Goal: Task Accomplishment & Management: Manage account settings

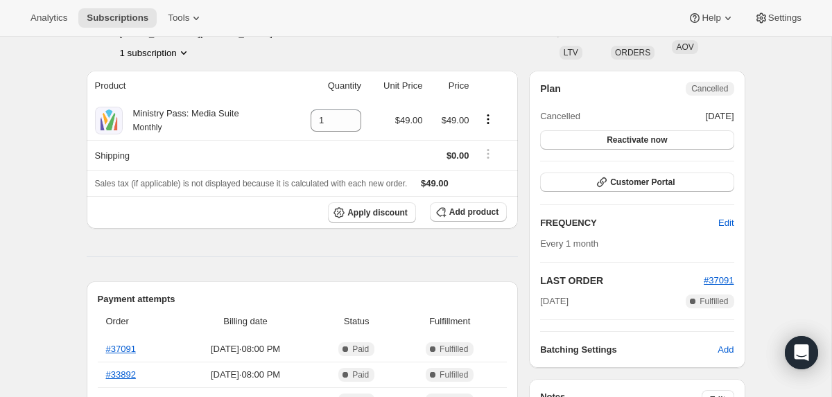
scroll to position [96, 0]
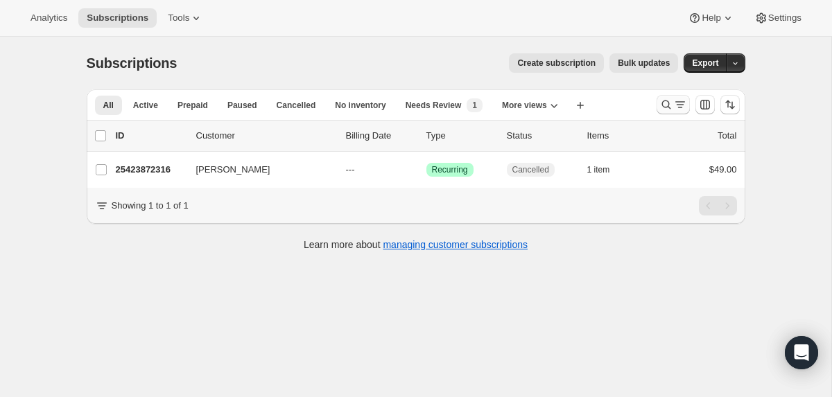
click at [667, 102] on icon "Search and filter results" at bounding box center [665, 104] width 9 height 9
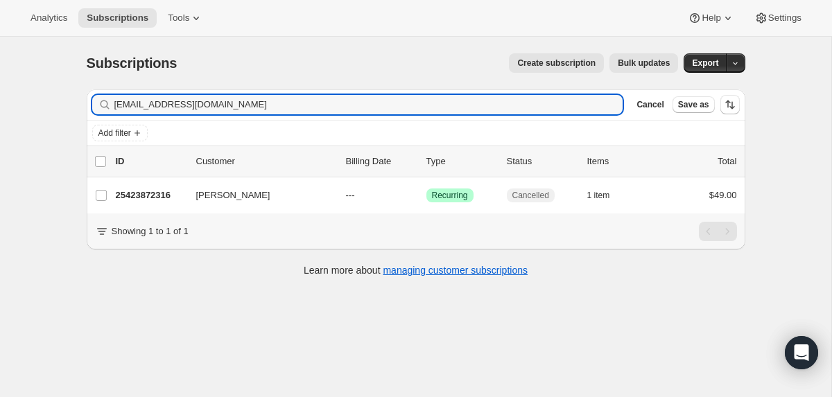
type input "[EMAIL_ADDRESS][DOMAIN_NAME]"
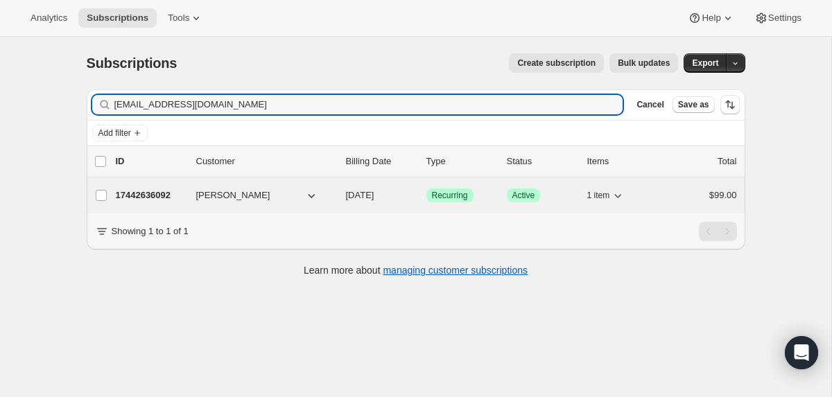
click at [145, 191] on p "17442636092" at bounding box center [150, 196] width 69 height 14
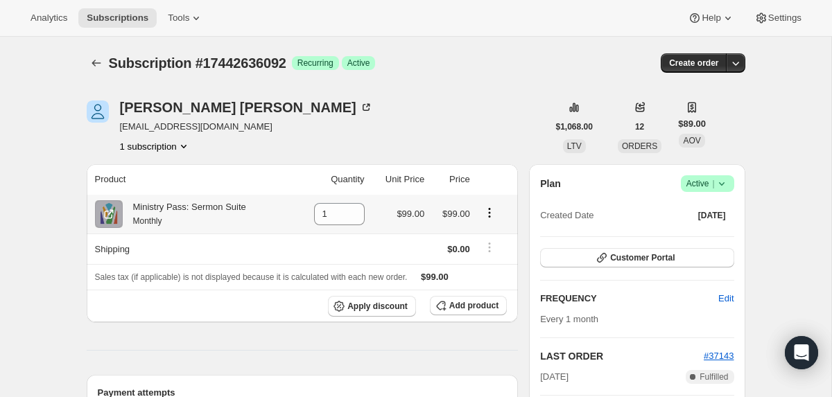
scroll to position [44, 0]
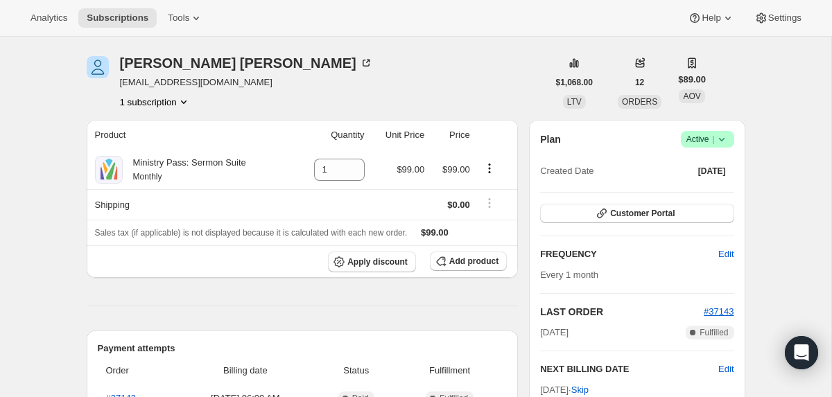
click at [722, 136] on icon at bounding box center [722, 139] width 14 height 14
click at [692, 193] on span "Cancel subscription" at bounding box center [703, 190] width 78 height 10
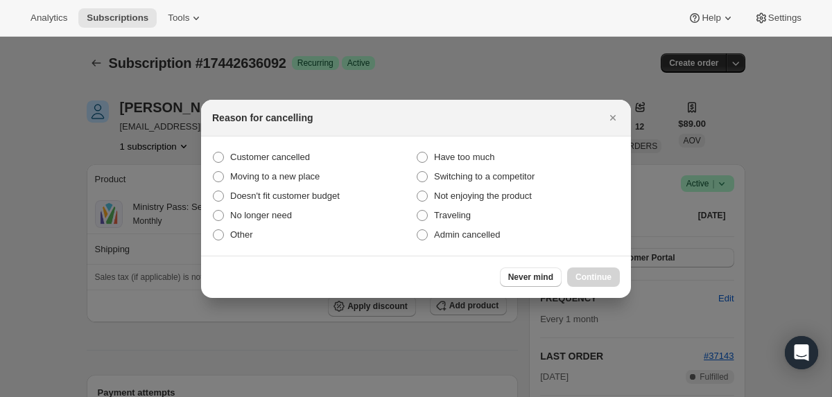
scroll to position [0, 0]
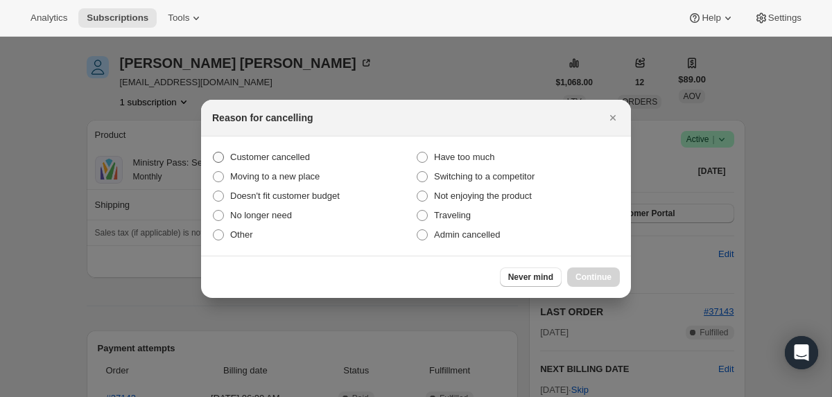
click at [276, 161] on span "Customer cancelled" at bounding box center [270, 157] width 80 height 10
click at [213, 152] on input "Customer cancelled" at bounding box center [213, 152] width 1 height 1
radio input "true"
click at [581, 273] on span "Continue" at bounding box center [593, 277] width 36 height 11
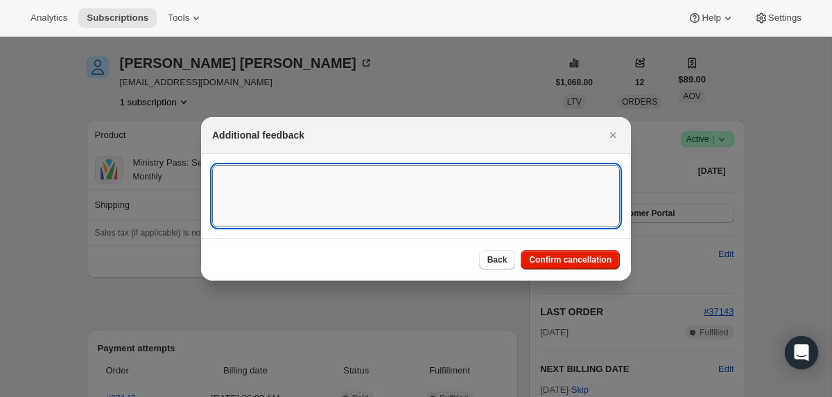
click at [455, 213] on textarea ":r4l:" at bounding box center [416, 196] width 408 height 62
type textarea "CANCELED ON 10/3"
click at [561, 255] on span "Confirm cancellation" at bounding box center [570, 259] width 82 height 11
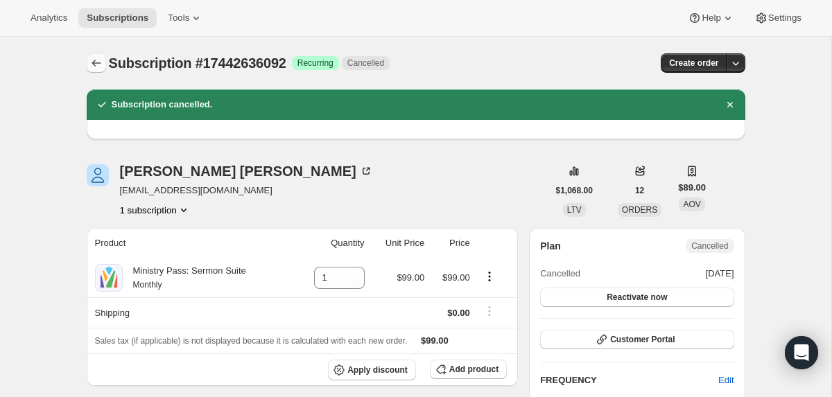
click at [93, 64] on icon "Subscriptions" at bounding box center [95, 63] width 9 height 7
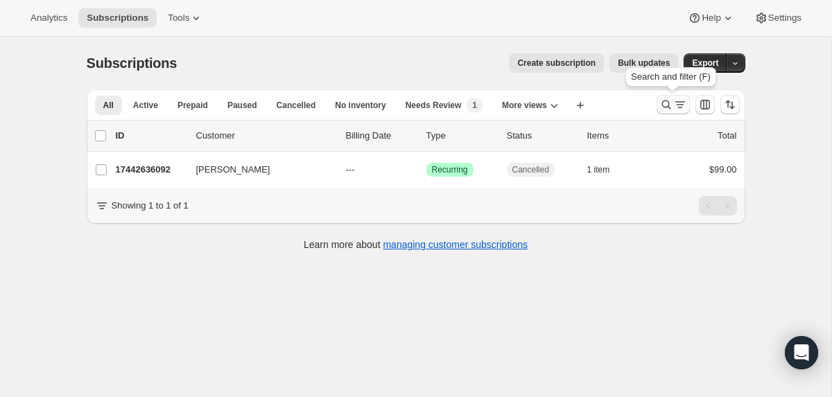
click at [682, 101] on icon "Search and filter results" at bounding box center [680, 105] width 14 height 14
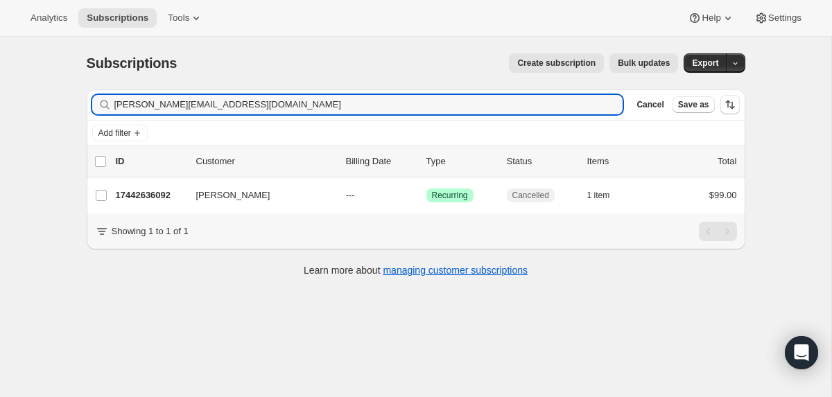
type input "[PERSON_NAME][EMAIL_ADDRESS][DOMAIN_NAME]"
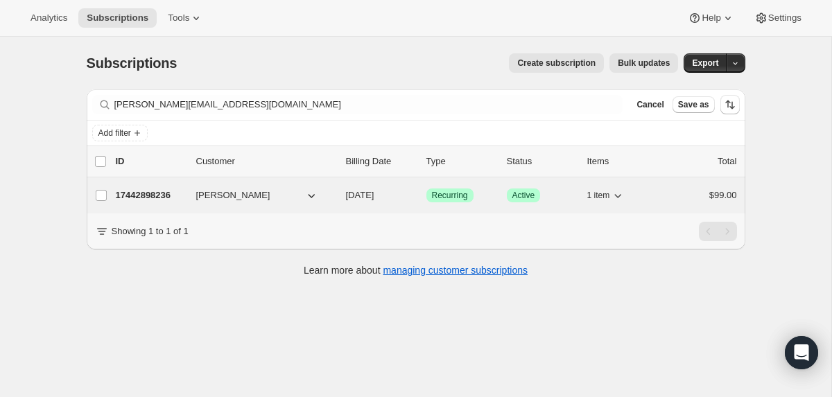
click at [153, 189] on p "17442898236" at bounding box center [150, 196] width 69 height 14
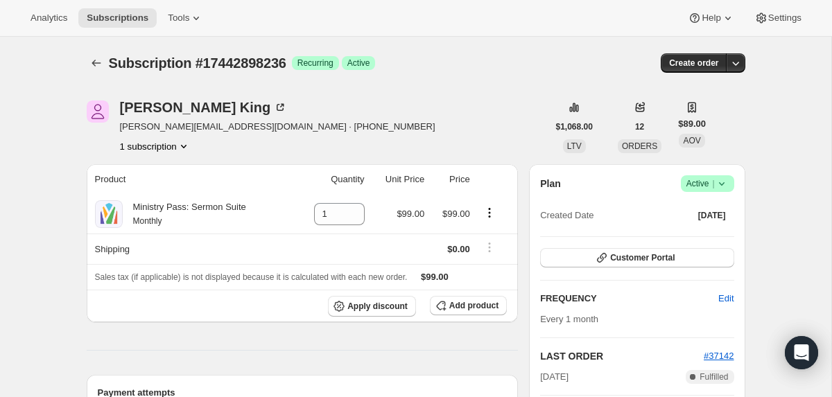
click at [727, 180] on icon at bounding box center [722, 184] width 14 height 14
click at [661, 233] on button "Cancel subscription" at bounding box center [703, 234] width 87 height 22
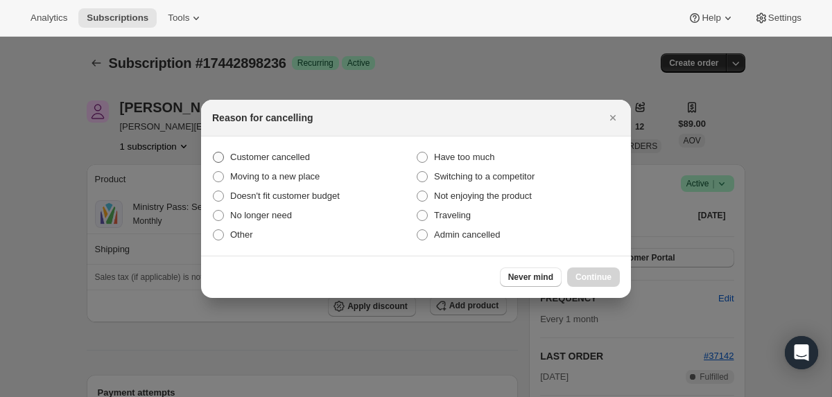
click at [297, 153] on span "Customer cancelled" at bounding box center [270, 157] width 80 height 10
click at [213, 152] on input "Customer cancelled" at bounding box center [213, 152] width 1 height 1
radio input "true"
click at [600, 279] on span "Continue" at bounding box center [593, 277] width 36 height 11
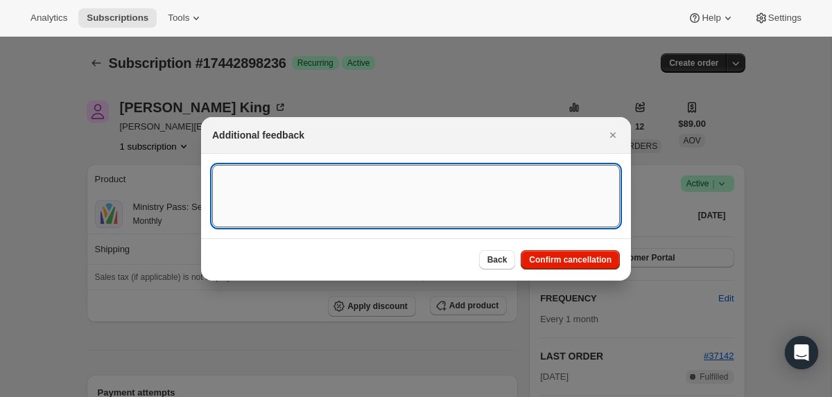
click at [364, 178] on textarea ":ran:" at bounding box center [416, 196] width 408 height 62
type textarea "on 10/3"
click at [565, 262] on span "Confirm cancellation" at bounding box center [570, 259] width 82 height 11
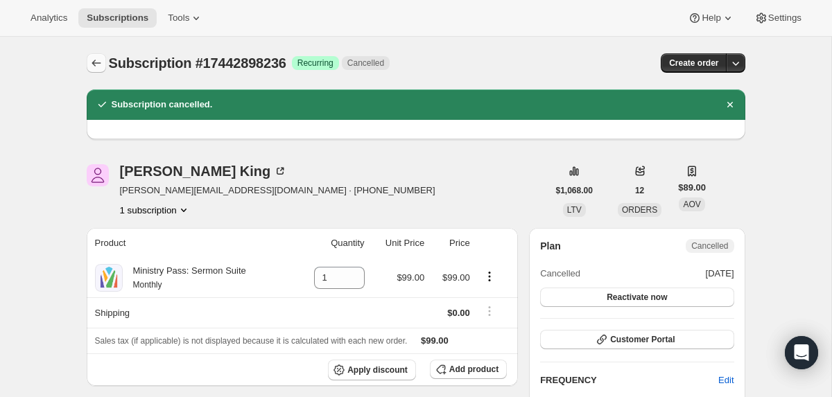
click at [94, 69] on icon "Subscriptions" at bounding box center [96, 63] width 14 height 14
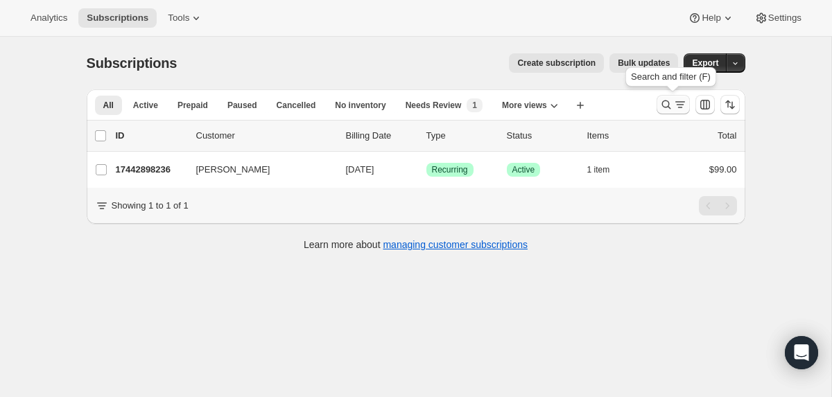
click at [659, 104] on icon "Search and filter results" at bounding box center [666, 105] width 14 height 14
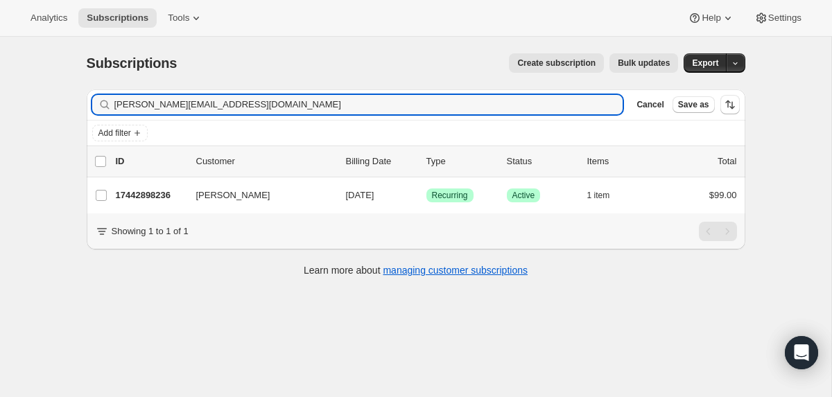
type input "[PERSON_NAME][EMAIL_ADDRESS][DOMAIN_NAME]"
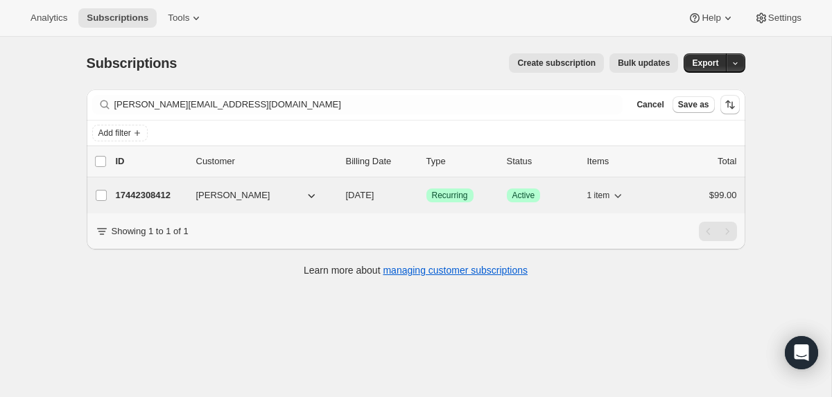
click at [149, 201] on p "17442308412" at bounding box center [150, 196] width 69 height 14
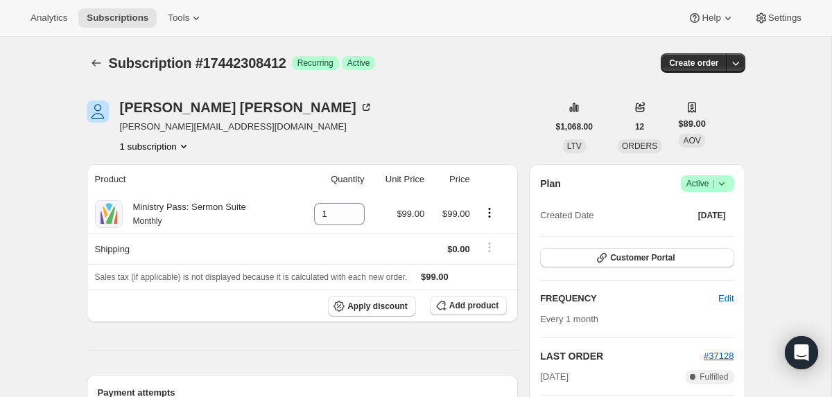
click at [726, 184] on icon at bounding box center [722, 184] width 14 height 14
click at [692, 237] on span "Cancel subscription" at bounding box center [703, 234] width 78 height 10
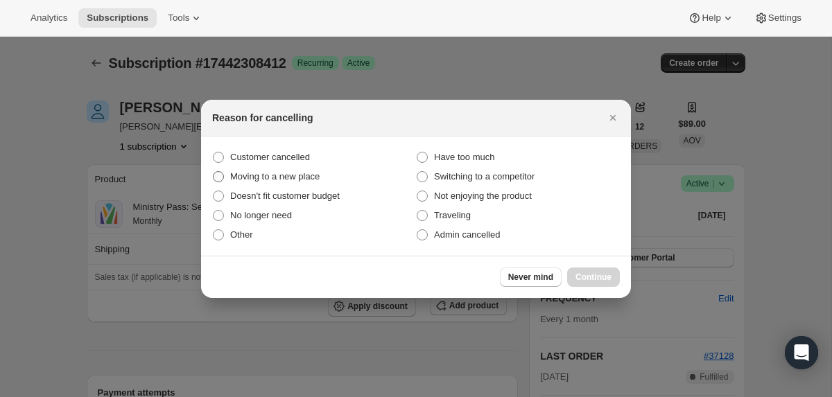
click at [245, 168] on label "Moving to a new place" at bounding box center [314, 176] width 204 height 19
click at [213, 171] on input "Moving to a new place" at bounding box center [213, 171] width 1 height 1
radio input "true"
click at [261, 157] on span "Customer cancelled" at bounding box center [270, 157] width 80 height 10
click at [213, 152] on input "Customer cancelled" at bounding box center [213, 152] width 1 height 1
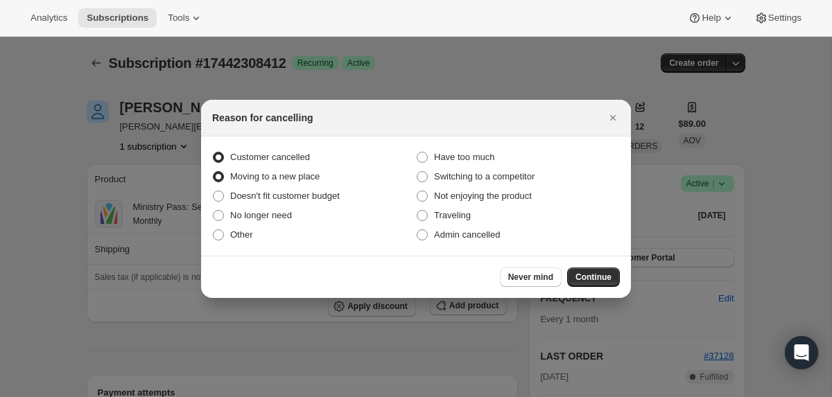
radio input "true"
radio input "false"
click at [573, 272] on button "Continue" at bounding box center [593, 277] width 53 height 19
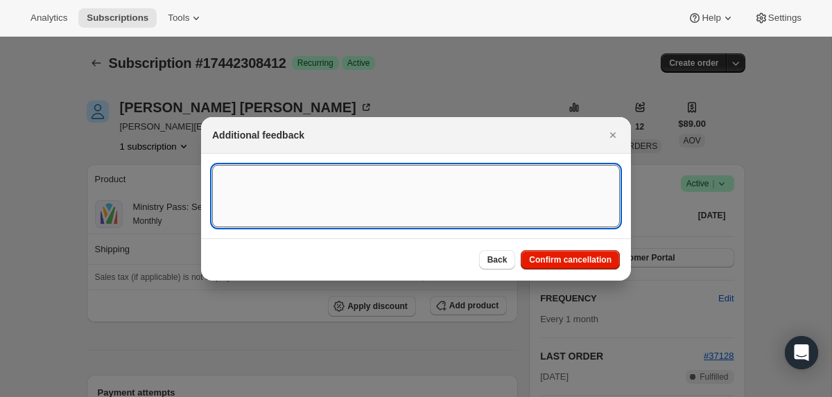
click at [457, 195] on textarea ":rgr:" at bounding box center [416, 196] width 408 height 62
type textarea "on 10/3"
click at [544, 246] on div "Back Confirm cancellation" at bounding box center [416, 259] width 430 height 42
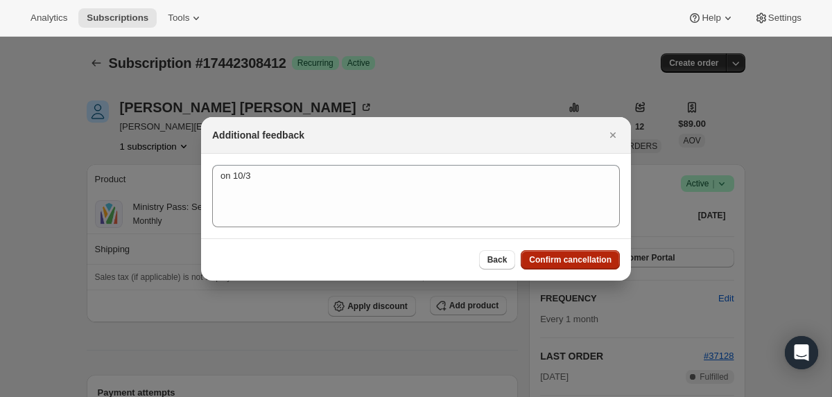
click at [544, 255] on span "Confirm cancellation" at bounding box center [570, 259] width 82 height 11
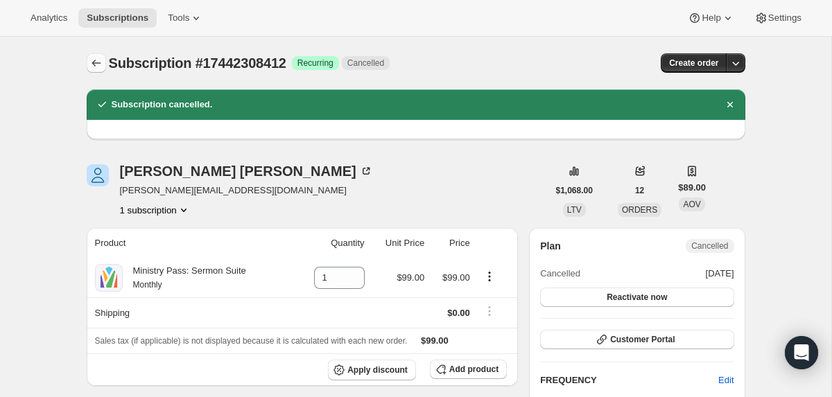
click at [94, 70] on button "Subscriptions" at bounding box center [96, 62] width 19 height 19
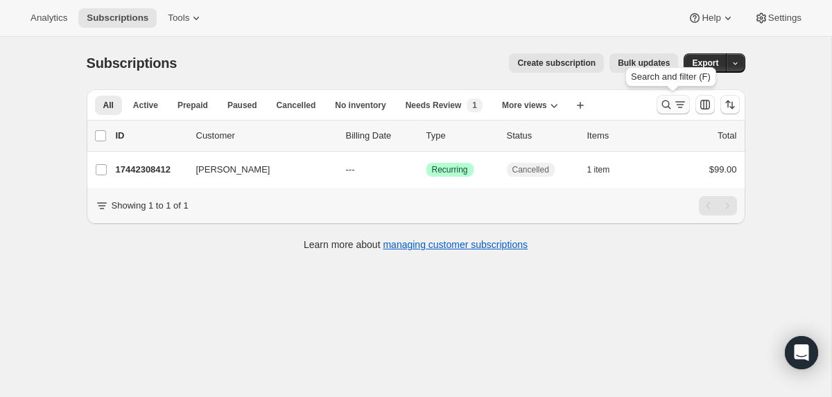
click at [668, 114] on button "Search and filter results" at bounding box center [672, 104] width 33 height 19
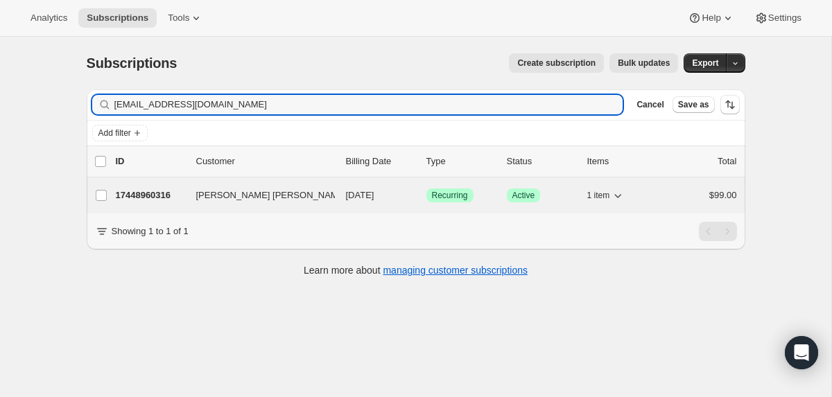
type input "[EMAIL_ADDRESS][DOMAIN_NAME]"
click at [141, 191] on p "17448960316" at bounding box center [150, 196] width 69 height 14
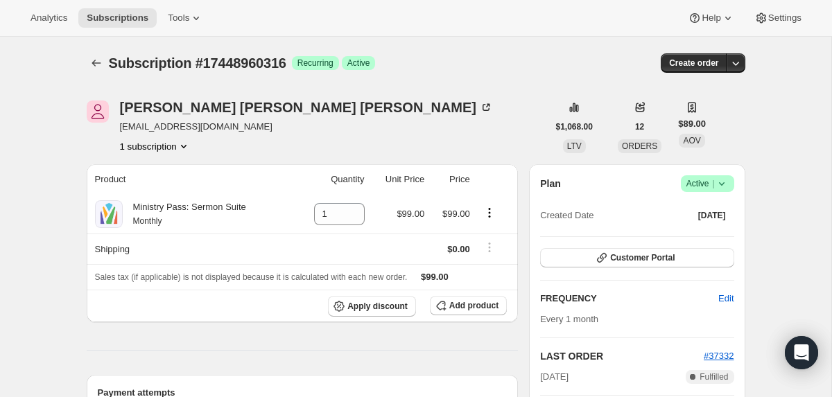
click at [729, 180] on span "Success Active |" at bounding box center [707, 183] width 53 height 17
click at [706, 232] on span "Cancel subscription" at bounding box center [703, 234] width 78 height 10
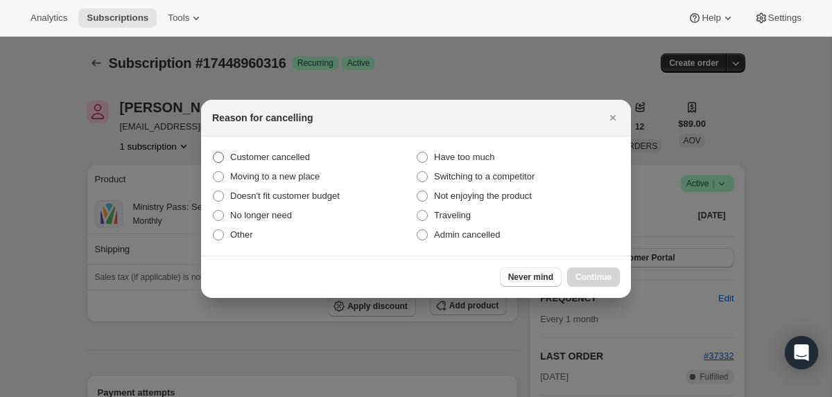
click at [279, 165] on label "Customer cancelled" at bounding box center [314, 157] width 204 height 19
click at [213, 152] on input "Customer cancelled" at bounding box center [213, 152] width 1 height 1
radio input "true"
click at [595, 277] on span "Continue" at bounding box center [593, 277] width 36 height 11
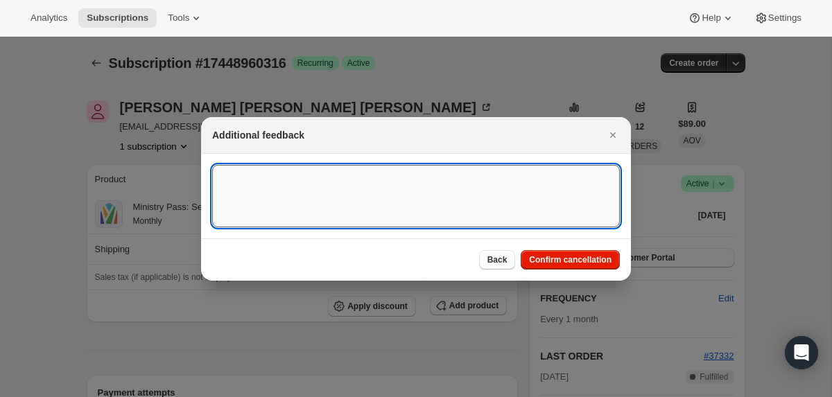
click at [426, 220] on textarea ":rmv:" at bounding box center [416, 196] width 408 height 62
paste textarea "[EMAIL_ADDRESS][DOMAIN_NAME]"
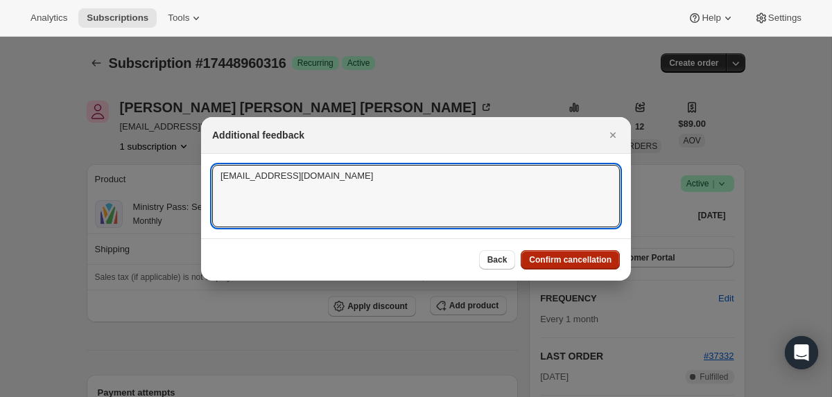
type textarea "[EMAIL_ADDRESS][DOMAIN_NAME]"
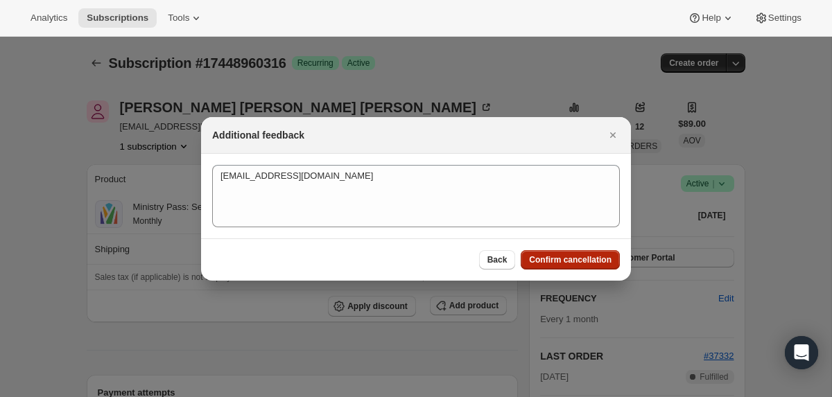
click at [569, 262] on span "Confirm cancellation" at bounding box center [570, 259] width 82 height 11
